Goal: Task Accomplishment & Management: Complete application form

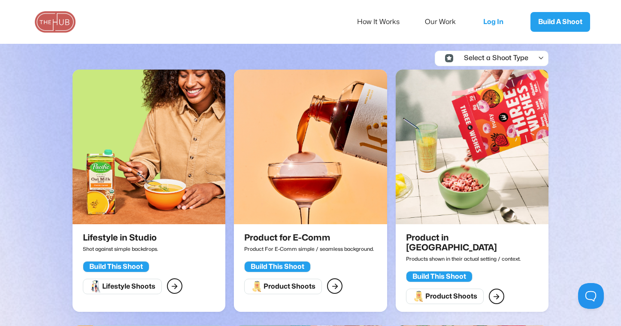
scroll to position [168, 0]
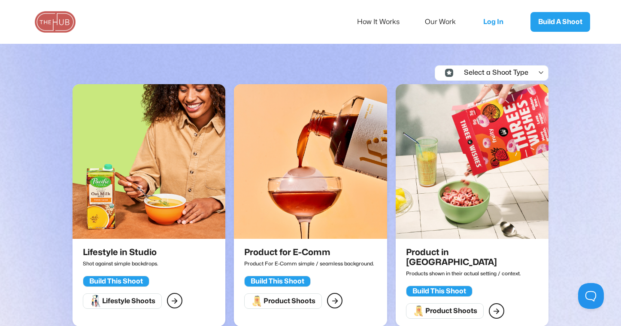
click at [303, 213] on img at bounding box center [310, 161] width 153 height 154
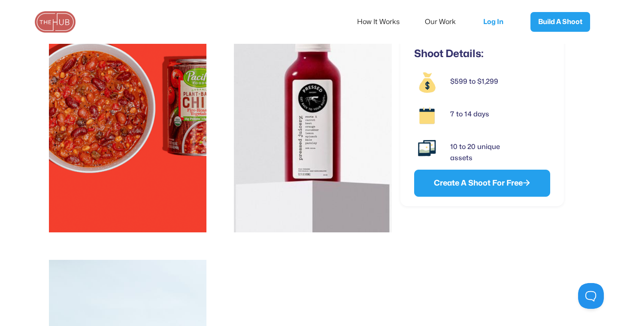
scroll to position [1864, 0]
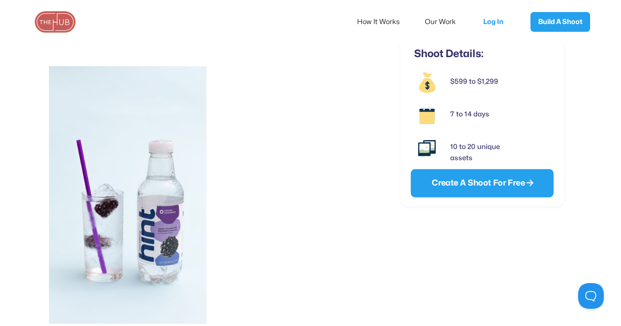
click at [436, 181] on link "Create A Shoot For Free " at bounding box center [482, 183] width 143 height 28
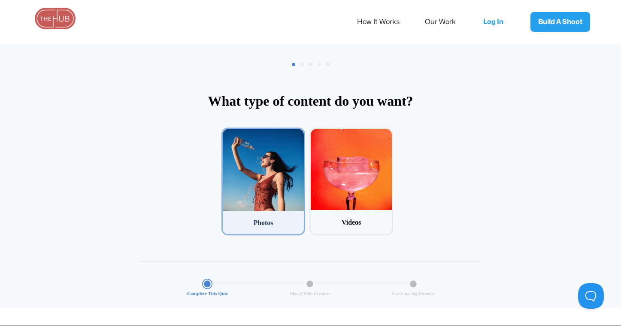
click at [255, 181] on div at bounding box center [263, 170] width 81 height 82
click at [227, 133] on input "1 Photos" at bounding box center [224, 130] width 6 height 6
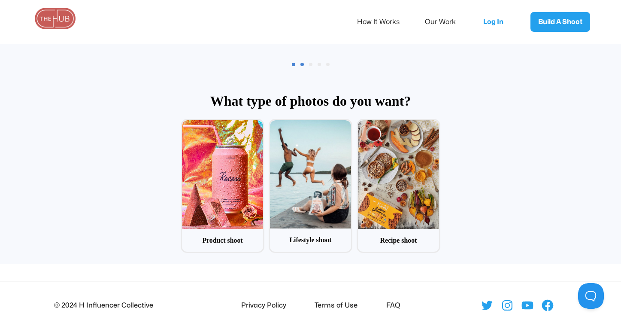
scroll to position [41, 0]
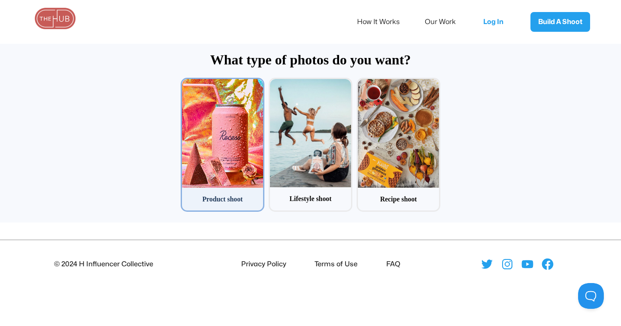
click at [238, 154] on div at bounding box center [222, 133] width 81 height 108
click at [186, 83] on input "1 Product shoot" at bounding box center [184, 81] width 6 height 6
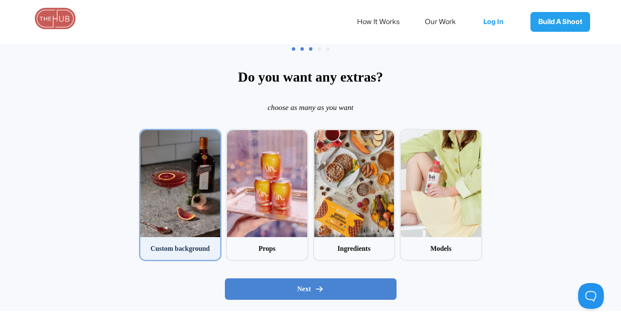
click at [200, 174] on div at bounding box center [180, 183] width 80 height 107
click at [145, 134] on input "1 Custom background" at bounding box center [142, 132] width 6 height 6
checkbox input "true"
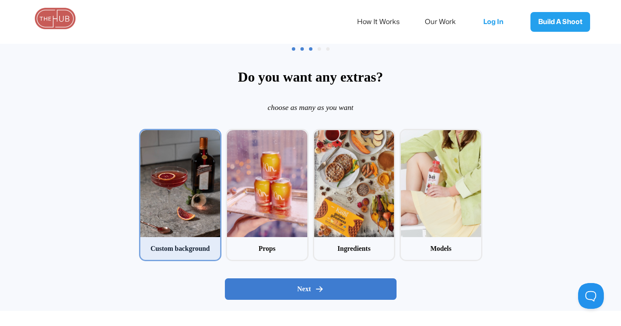
click at [304, 290] on span "Next" at bounding box center [304, 288] width 14 height 9
radio input "false"
radio input "true"
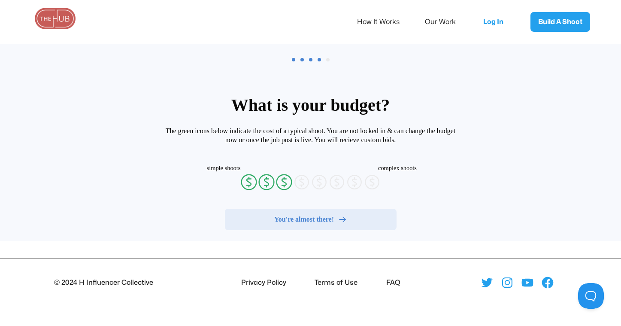
radio input "false"
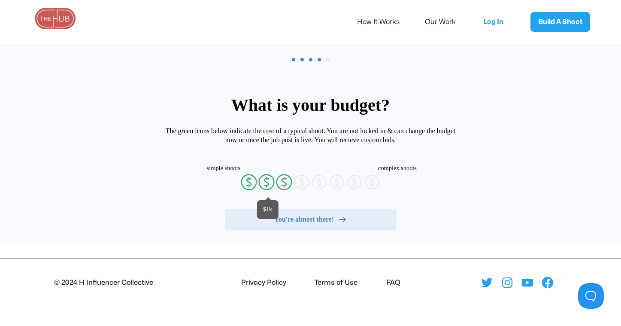
radio input "false"
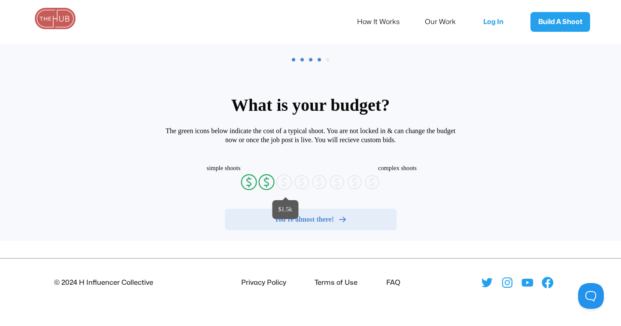
radio input "false"
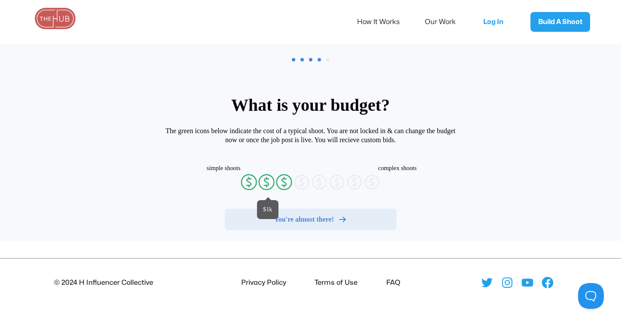
radio input "false"
click at [264, 180] on icon at bounding box center [266, 181] width 4 height 6
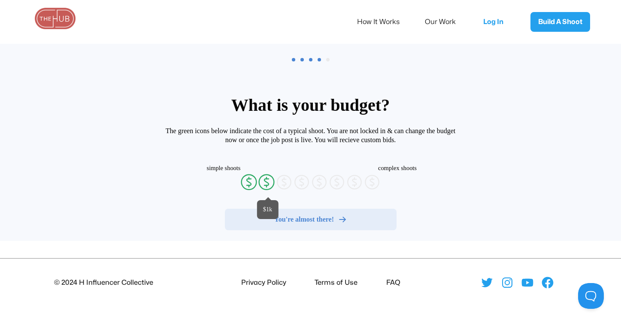
radio input "true"
radio input "false"
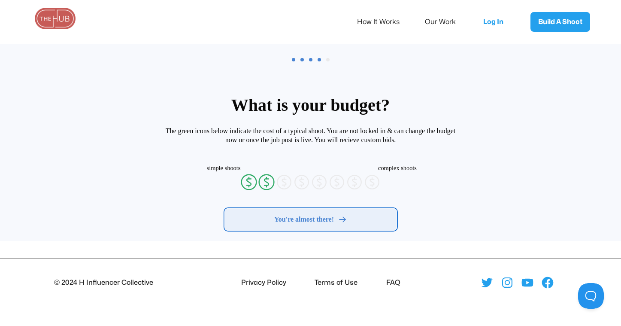
click at [290, 219] on span "You're almost there!" at bounding box center [304, 219] width 60 height 9
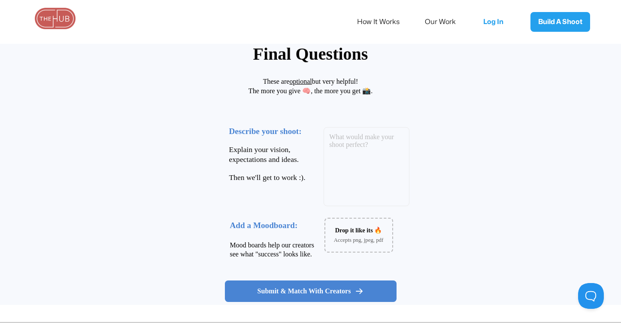
scroll to position [76, 0]
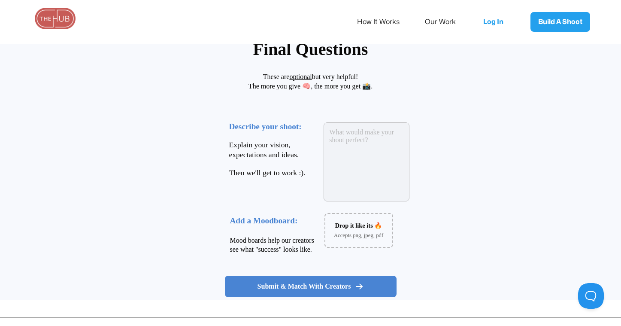
click at [347, 138] on textarea at bounding box center [366, 161] width 86 height 79
paste textarea "Please also review the BRAND BOOK (pw: wintheday)"
type textarea "Please also review the BRAND BOOK (pw: wintheday)"
click at [376, 137] on textarea "Please also review the BRAND BOOK (pw: wintheday)" at bounding box center [366, 161] width 86 height 79
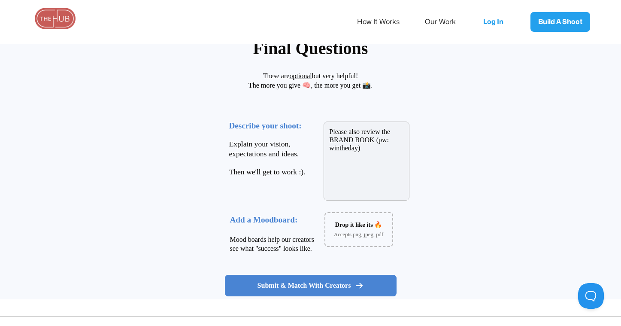
scroll to position [70, 0]
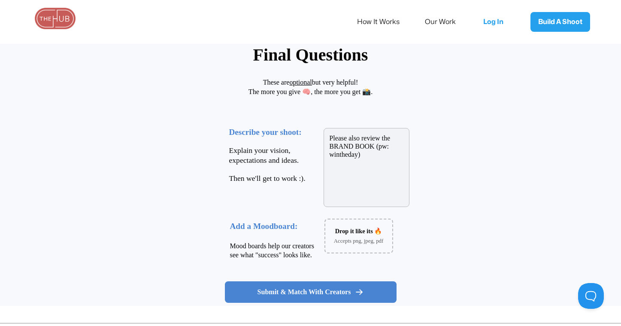
drag, startPoint x: 364, startPoint y: 158, endPoint x: 309, endPoint y: 138, distance: 58.9
click at [309, 138] on div "Describe your shoot: Explain your vision, expectations and ideas. Then we'll ge…" at bounding box center [349, 164] width 257 height 120
paste textarea "[URL][DOMAIN_NAME]"
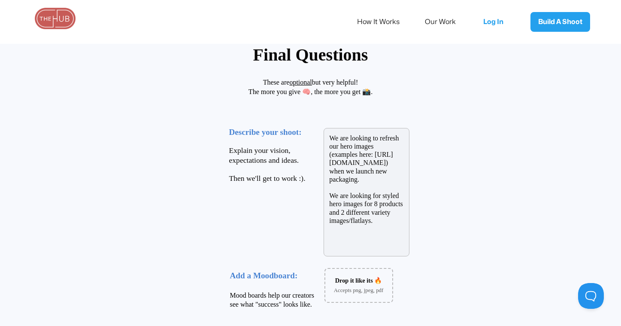
scroll to position [154, 0]
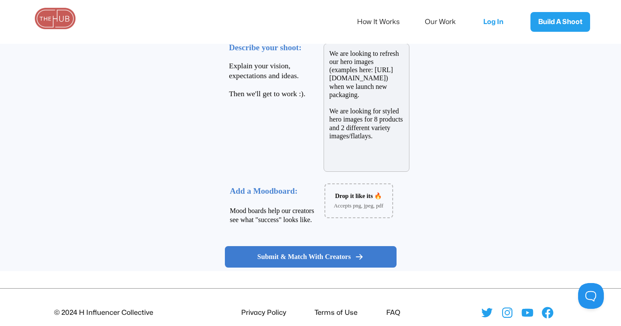
type textarea "We are looking to refresh our hero images (examples here: https://www.playbook.…"
click at [327, 256] on span "Submit & Match With Creators" at bounding box center [304, 256] width 94 height 9
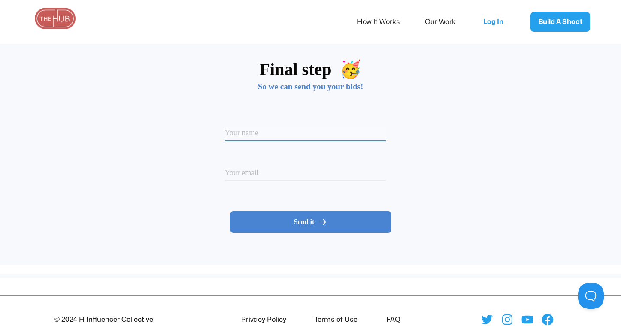
click at [309, 127] on input at bounding box center [305, 134] width 161 height 15
type input "[PERSON_NAME]"
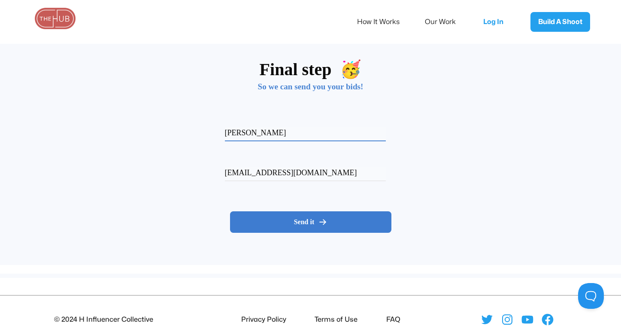
type input "[EMAIL_ADDRESS][DOMAIN_NAME]"
click at [332, 221] on div "Send it" at bounding box center [310, 222] width 147 height 9
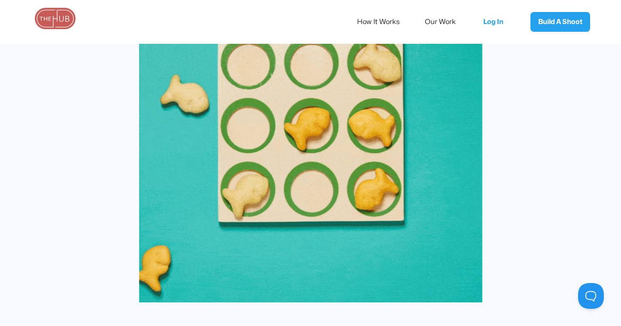
scroll to position [575, 0]
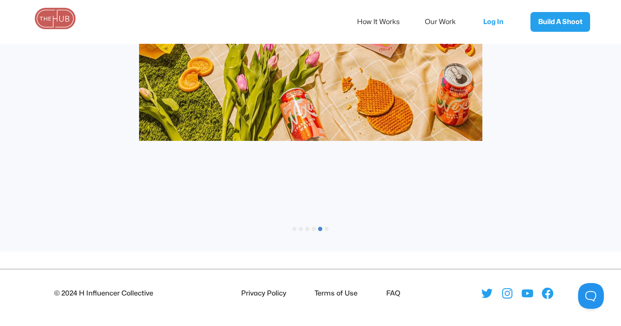
drag, startPoint x: 364, startPoint y: 177, endPoint x: 202, endPoint y: 175, distance: 161.7
click at [205, 174] on div at bounding box center [310, 10] width 343 height 425
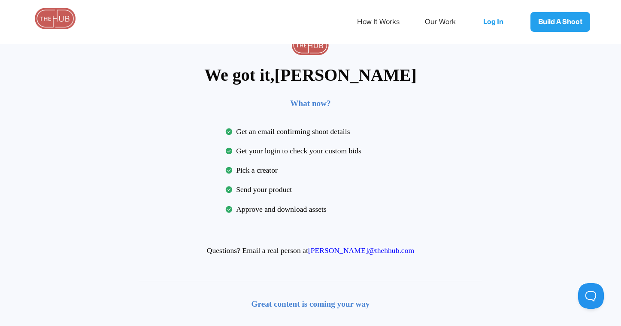
scroll to position [11, 0]
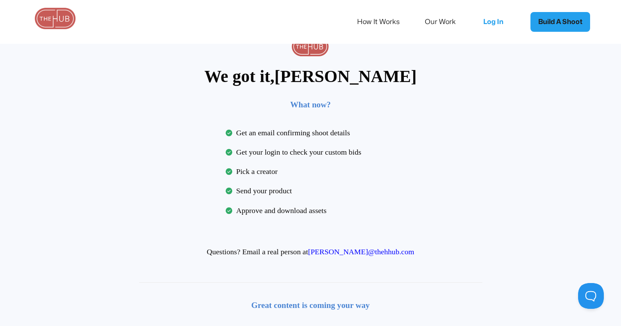
click at [541, 19] on link "Build A Shoot" at bounding box center [560, 22] width 60 height 20
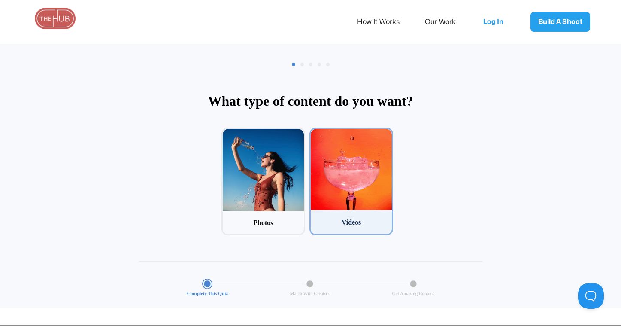
click at [355, 176] on div at bounding box center [351, 169] width 81 height 81
click at [315, 133] on input "2 Videos" at bounding box center [312, 130] width 6 height 6
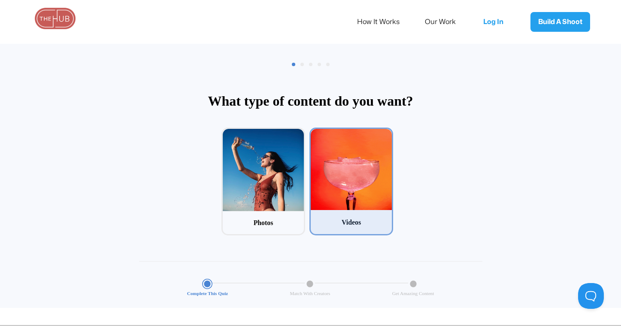
scroll to position [41, 0]
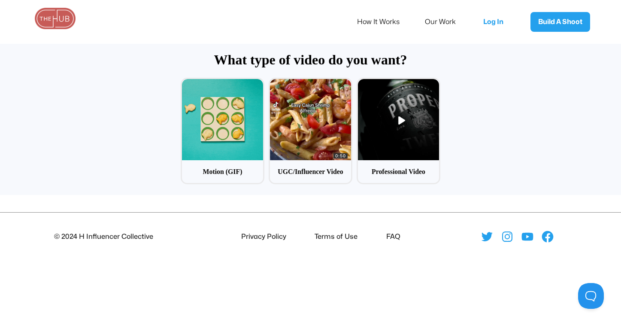
click at [53, 22] on img at bounding box center [54, 18] width 43 height 21
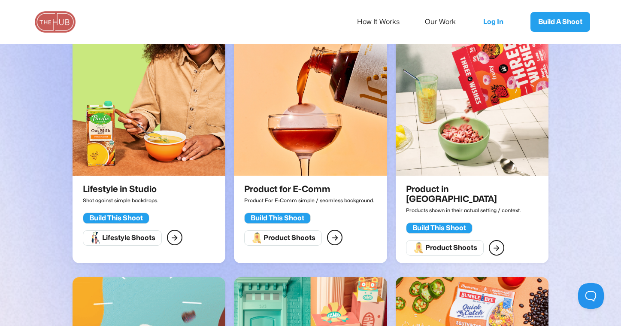
scroll to position [167, 0]
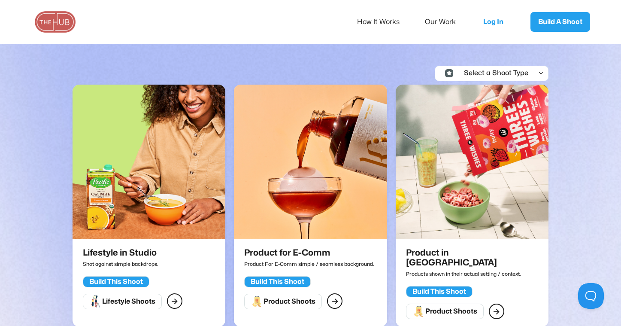
click at [164, 191] on img at bounding box center [149, 162] width 153 height 154
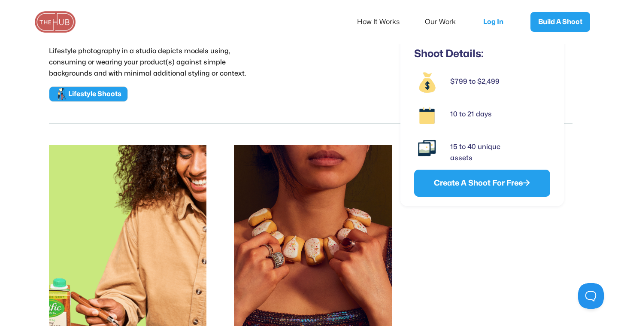
scroll to position [86, 0]
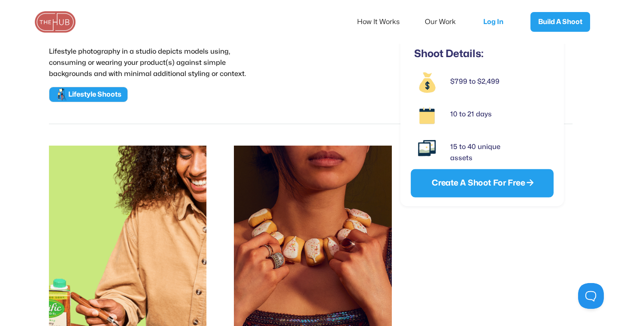
click at [515, 183] on link "Create A Shoot For Free " at bounding box center [482, 183] width 143 height 28
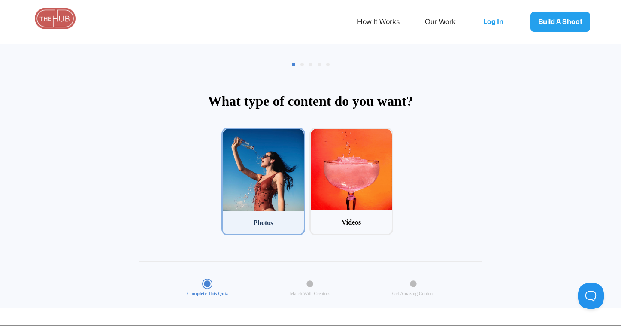
click at [272, 190] on div at bounding box center [263, 170] width 81 height 82
click at [227, 133] on input "1 Photos" at bounding box center [224, 130] width 6 height 6
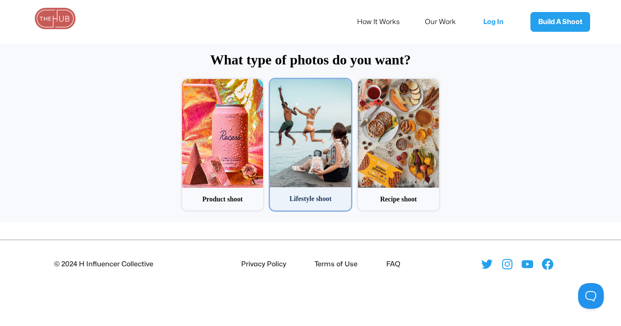
click at [300, 165] on div at bounding box center [310, 133] width 81 height 108
click at [274, 83] on input "2 Lifestyle shoot" at bounding box center [272, 81] width 6 height 6
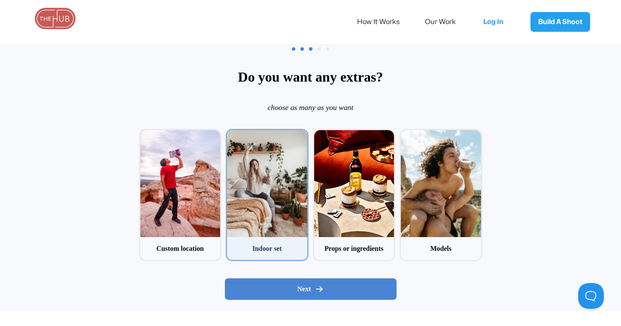
click at [289, 218] on div at bounding box center [267, 183] width 80 height 107
click at [231, 134] on input "2 Indoor set" at bounding box center [229, 132] width 6 height 6
checkbox input "true"
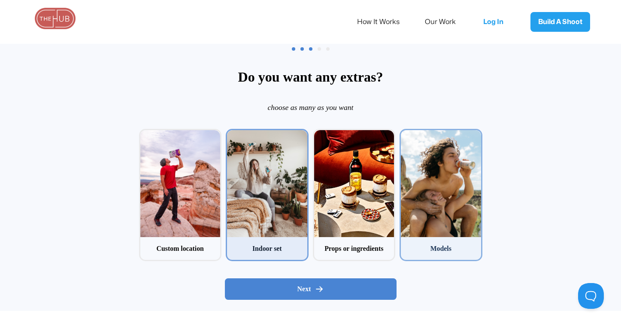
click at [447, 199] on div at bounding box center [441, 183] width 80 height 107
click at [405, 134] on input "4 Models" at bounding box center [402, 132] width 6 height 6
checkbox input "true"
click at [353, 302] on div "Next" at bounding box center [311, 288] width 172 height 39
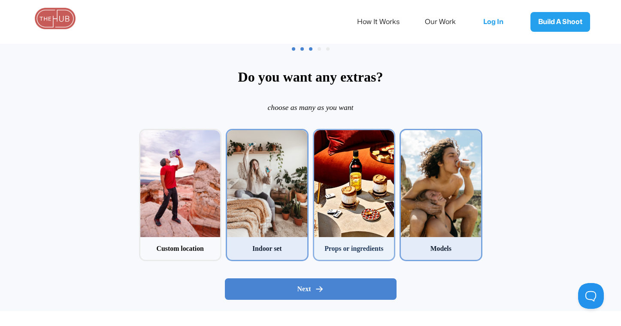
click at [351, 222] on div at bounding box center [354, 183] width 80 height 107
click at [318, 134] on input "3 Props or ingredients" at bounding box center [316, 132] width 6 height 6
checkbox input "true"
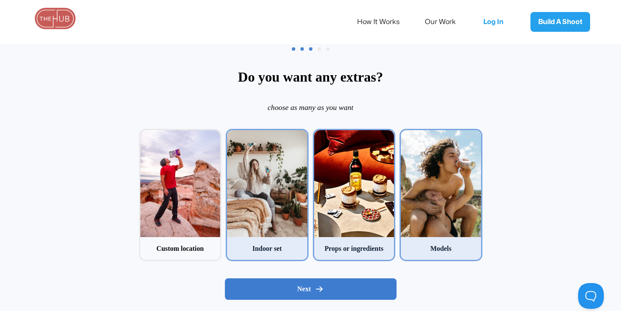
click at [349, 291] on div "Next" at bounding box center [310, 288] width 157 height 9
radio input "false"
radio input "true"
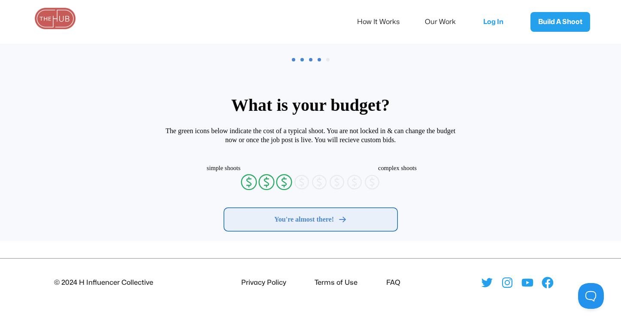
click at [331, 220] on span "You're almost there!" at bounding box center [304, 219] width 60 height 9
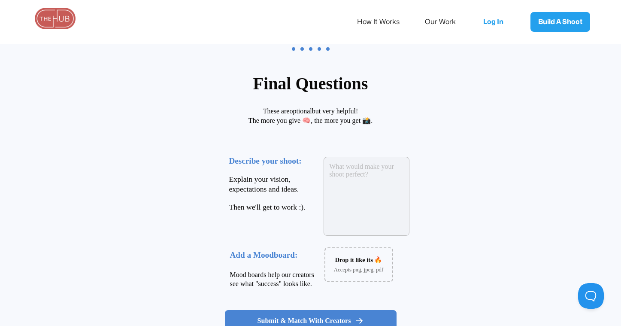
click at [334, 170] on textarea at bounding box center [366, 196] width 86 height 79
paste textarea "[URL][DOMAIN_NAME]"
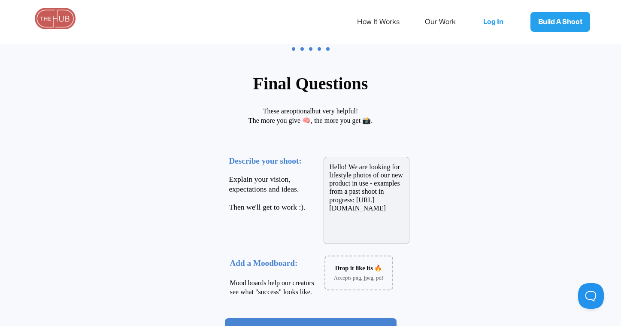
scroll to position [0, 0]
drag, startPoint x: 354, startPoint y: 201, endPoint x: 377, endPoint y: 192, distance: 24.9
click at [377, 192] on textarea "Hello! We are looking for lifestyle photos of our new product in use - examples…" at bounding box center [366, 200] width 86 height 87
click at [400, 227] on textarea "Hello! We are looking for lifestyle photos of our new product in use - examples…" at bounding box center [366, 200] width 86 height 87
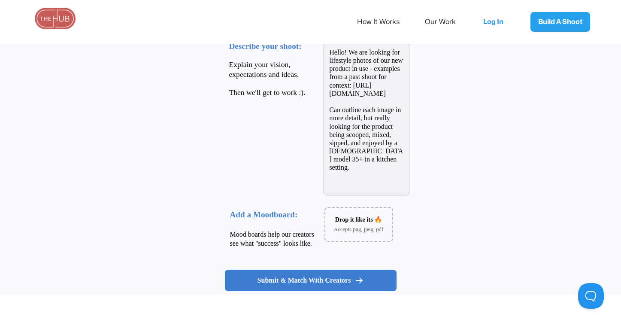
type textarea "Hello! We are looking for lifestyle photos of our new product in use - examples…"
click at [341, 279] on span "Submit & Match With Creators" at bounding box center [304, 280] width 94 height 9
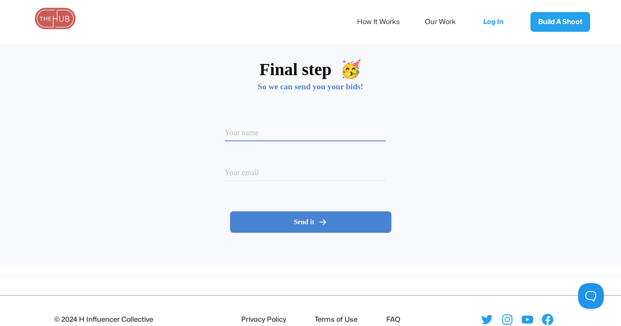
click at [290, 135] on input at bounding box center [305, 134] width 161 height 15
type input "[PERSON_NAME]"
type input "[EMAIL_ADDRESS][DOMAIN_NAME]"
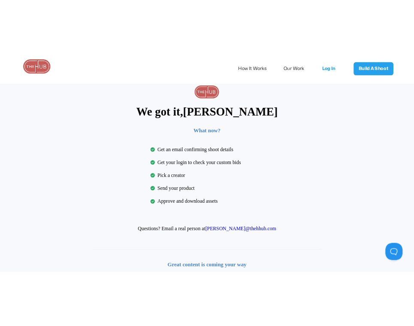
scroll to position [0, 0]
